Goal: Find specific page/section: Find specific page/section

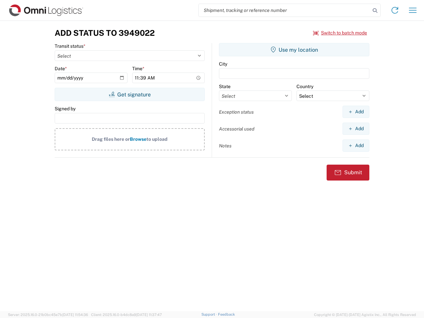
click at [285, 10] on input "search" at bounding box center [285, 10] width 172 height 13
click at [375, 11] on icon at bounding box center [374, 10] width 9 height 9
click at [395, 10] on icon at bounding box center [395, 10] width 11 height 11
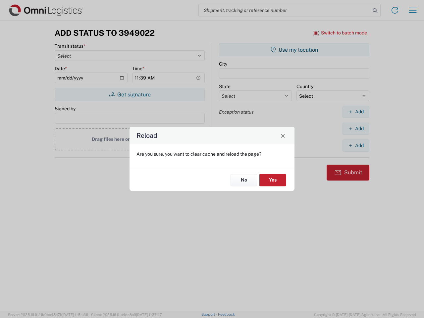
click at [413, 10] on div "Reload Are you sure, you want to clear cache and reload the page? No Yes" at bounding box center [212, 159] width 424 height 318
click at [340, 33] on div "Reload Are you sure, you want to clear cache and reload the page? No Yes" at bounding box center [212, 159] width 424 height 318
click at [130, 94] on div "Reload Are you sure, you want to clear cache and reload the page? No Yes" at bounding box center [212, 159] width 424 height 318
click at [294, 50] on div "Reload Are you sure, you want to clear cache and reload the page? No Yes" at bounding box center [212, 159] width 424 height 318
click at [356, 112] on div "Reload Are you sure, you want to clear cache and reload the page? No Yes" at bounding box center [212, 159] width 424 height 318
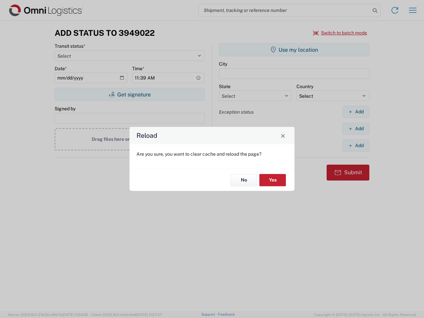
click at [356, 129] on div "Reload Are you sure, you want to clear cache and reload the page? No Yes" at bounding box center [212, 159] width 424 height 318
click at [356, 145] on div "Reload Are you sure, you want to clear cache and reload the page? No Yes" at bounding box center [212, 159] width 424 height 318
